Goal: Transaction & Acquisition: Purchase product/service

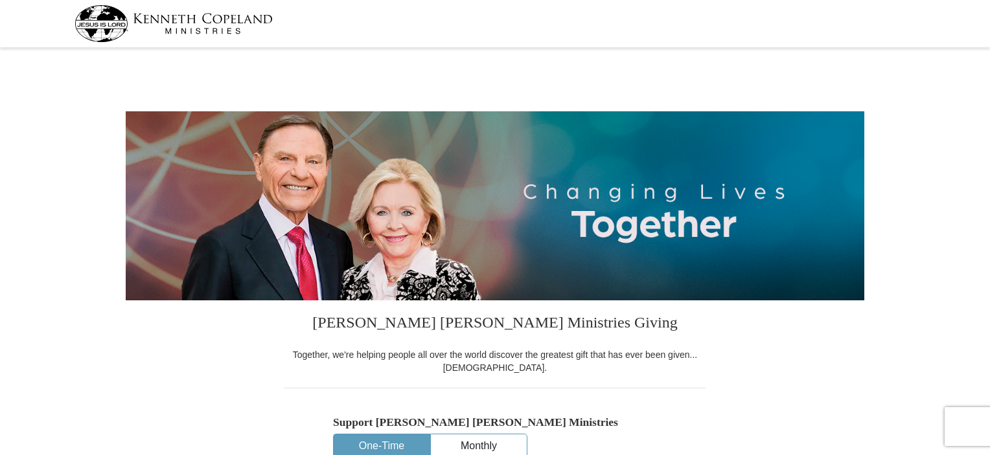
select select "AL"
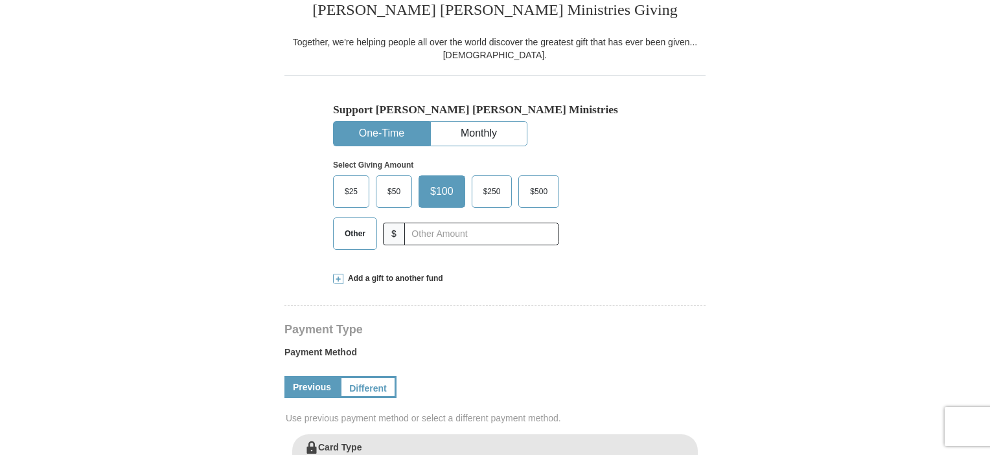
scroll to position [324, 0]
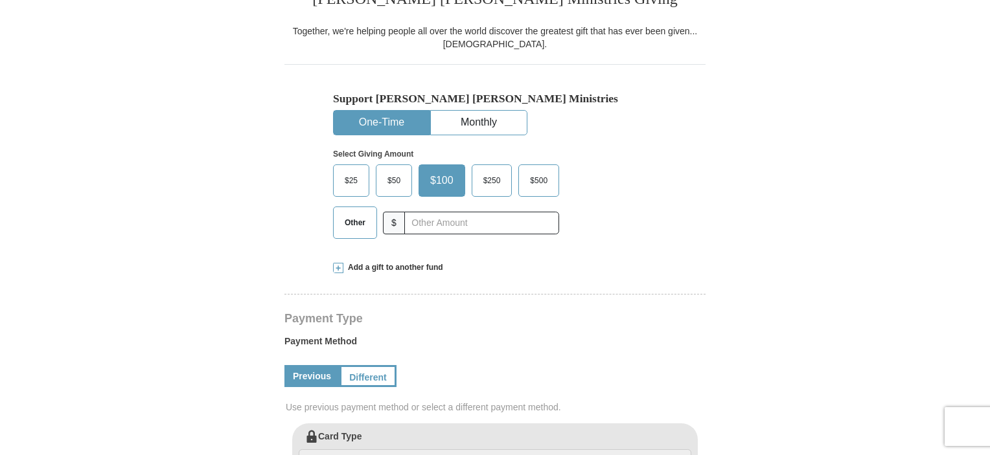
click at [396, 174] on span "$50" at bounding box center [394, 180] width 26 height 19
click at [0, 0] on input "$50" at bounding box center [0, 0] width 0 height 0
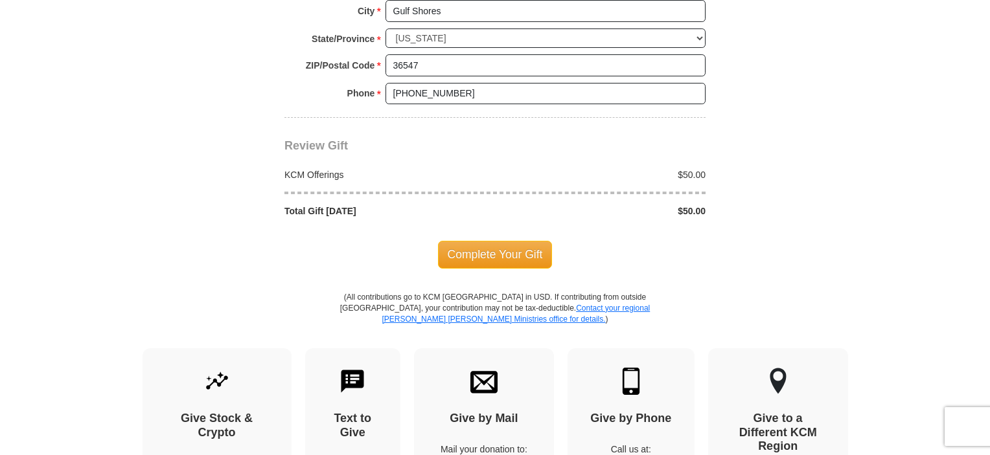
scroll to position [1101, 0]
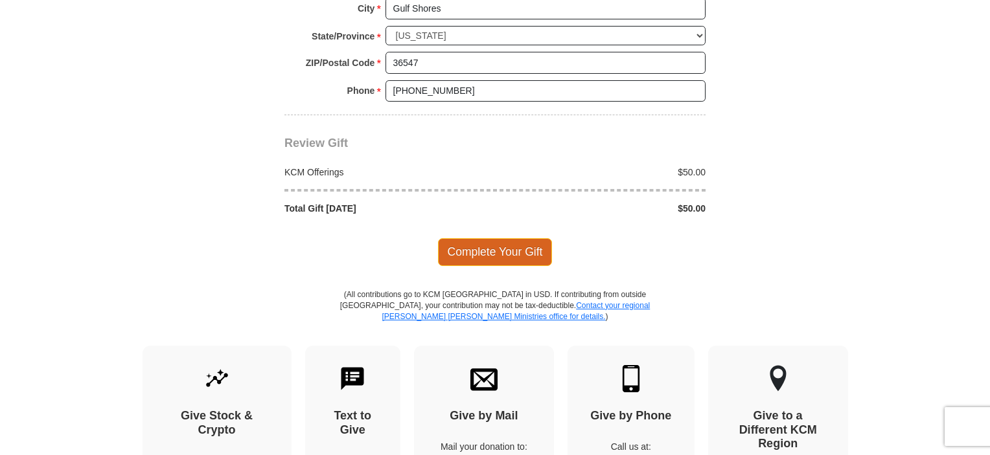
click at [492, 245] on span "Complete Your Gift" at bounding box center [495, 251] width 115 height 27
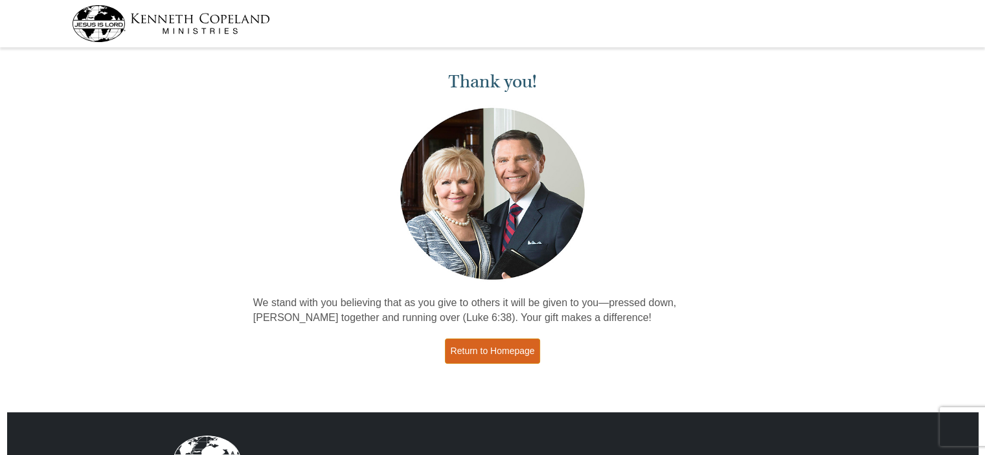
click at [491, 349] on link "Return to Homepage" at bounding box center [493, 351] width 96 height 25
